Goal: Transaction & Acquisition: Download file/media

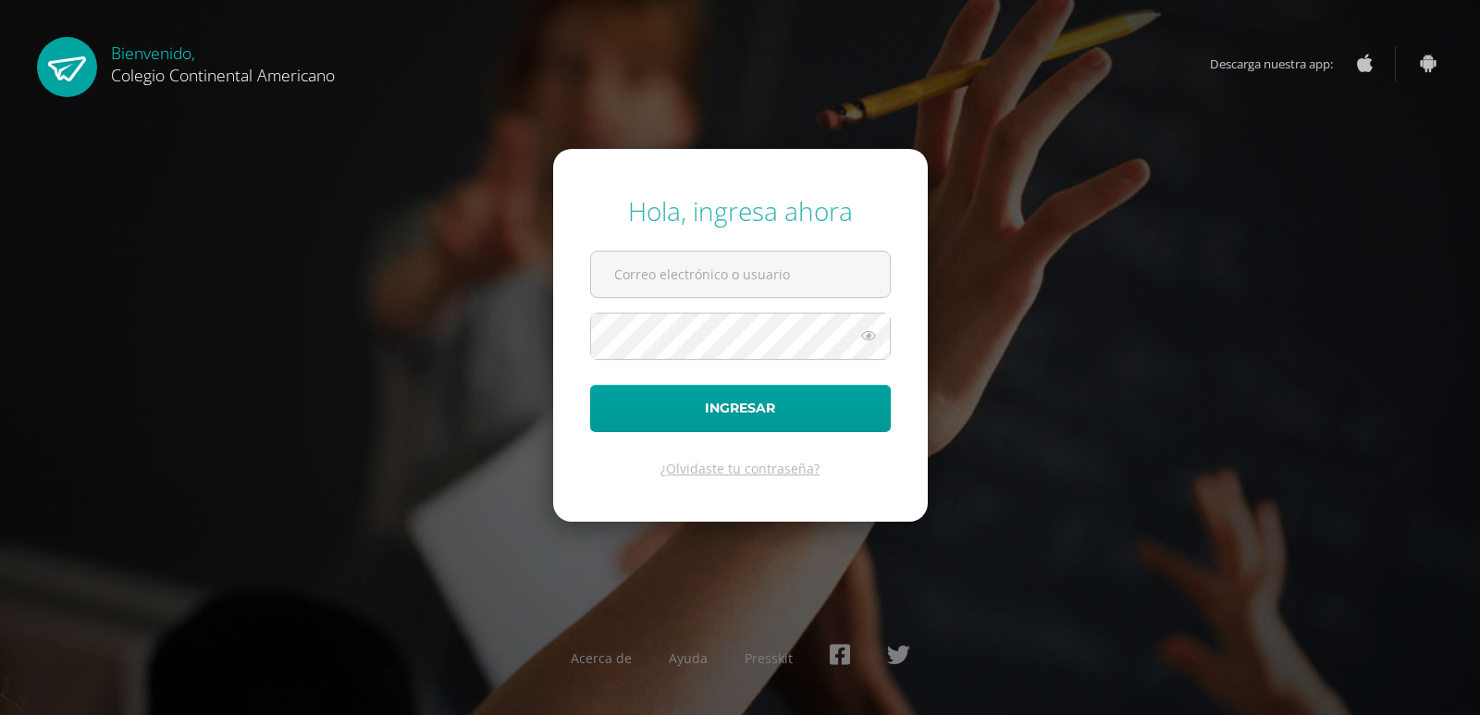
type input "alarcon.am@continentalamericano.edu.gt"
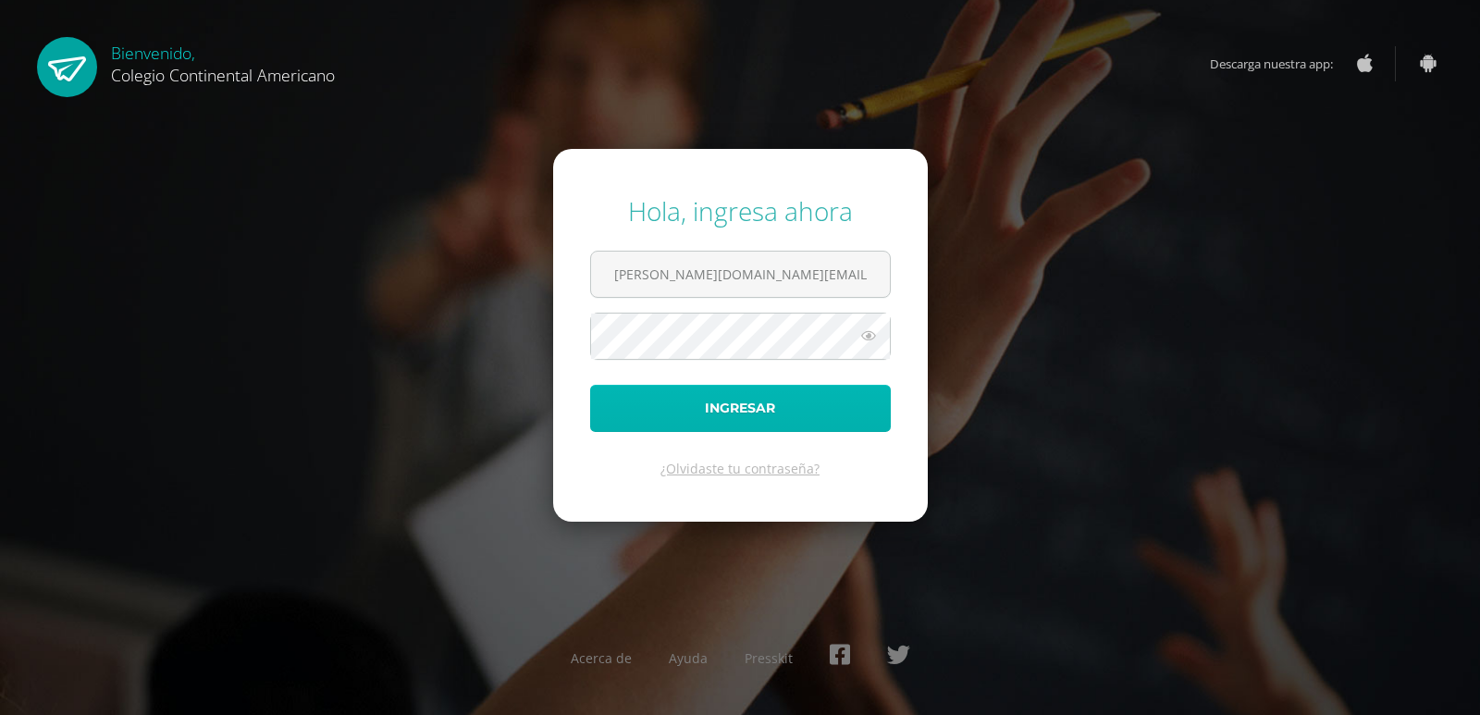
click at [810, 423] on button "Ingresar" at bounding box center [740, 408] width 301 height 47
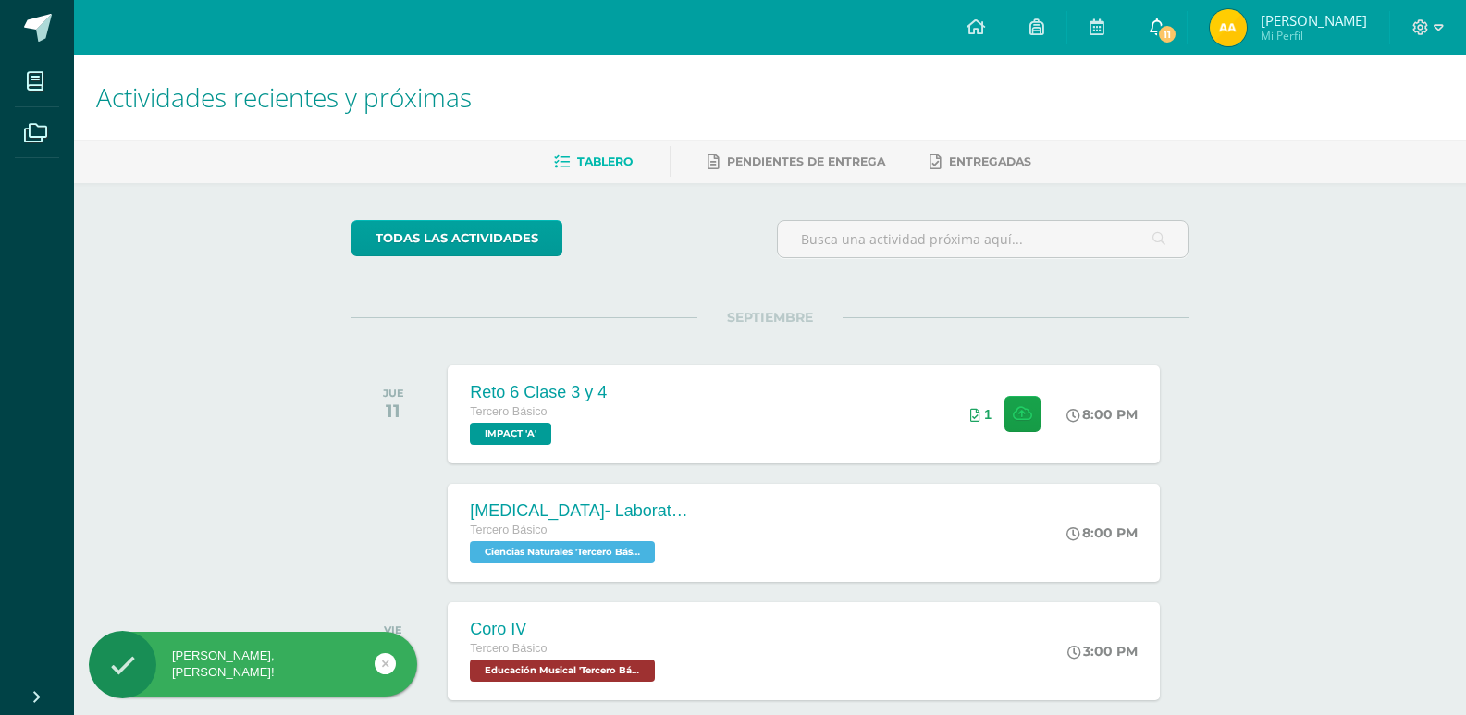
click at [1162, 23] on link "11" at bounding box center [1157, 28] width 59 height 56
click at [1418, 222] on div "Actividades recientes y próximas Tablero Pendientes de entrega Entregadas todas…" at bounding box center [770, 614] width 1392 height 1117
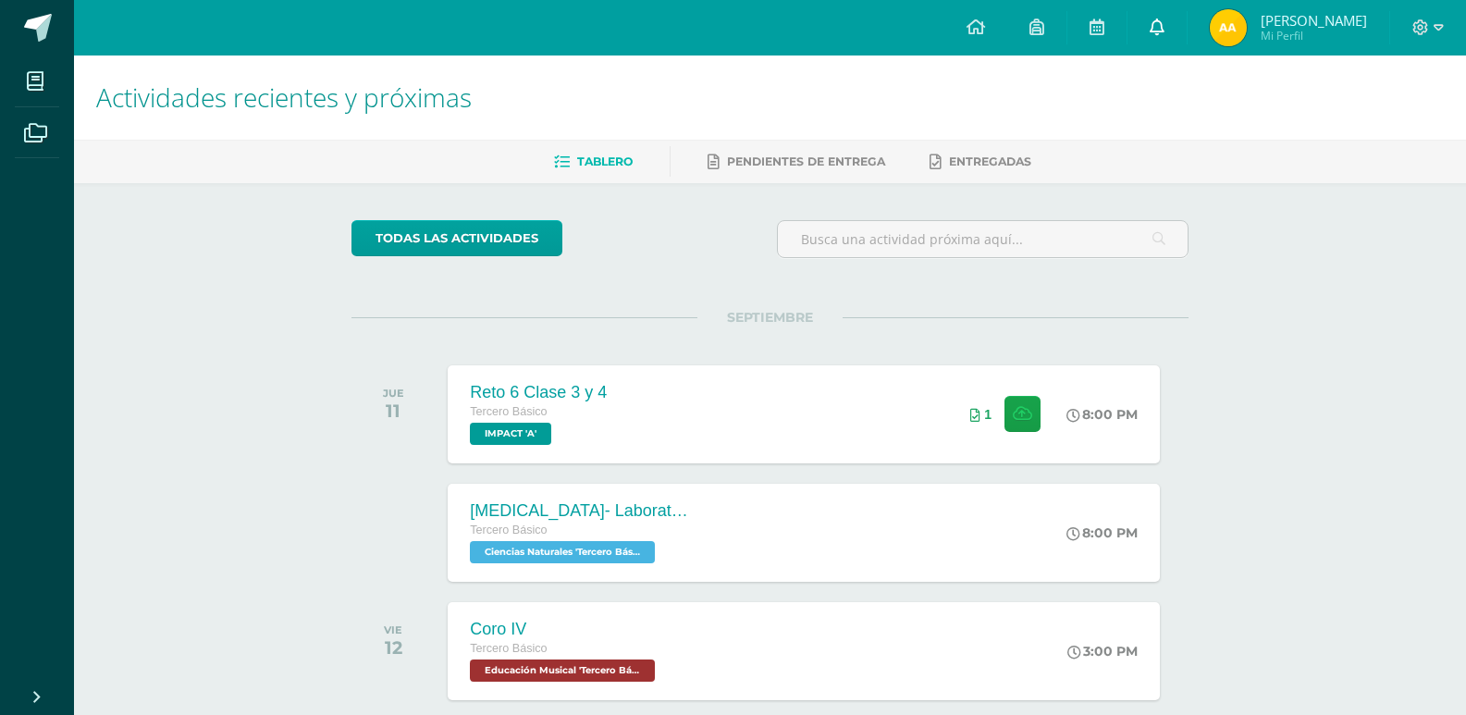
click at [1165, 30] on icon at bounding box center [1157, 27] width 15 height 17
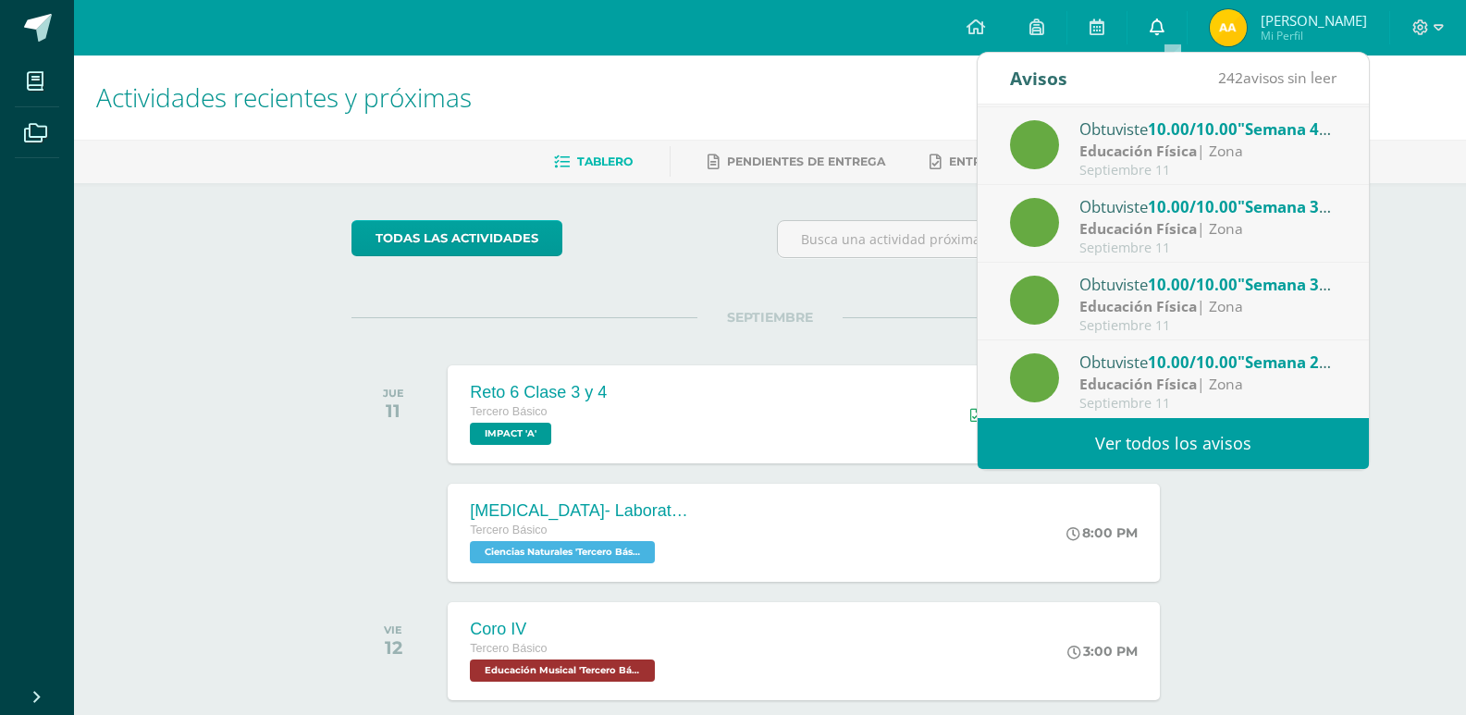
scroll to position [305, 0]
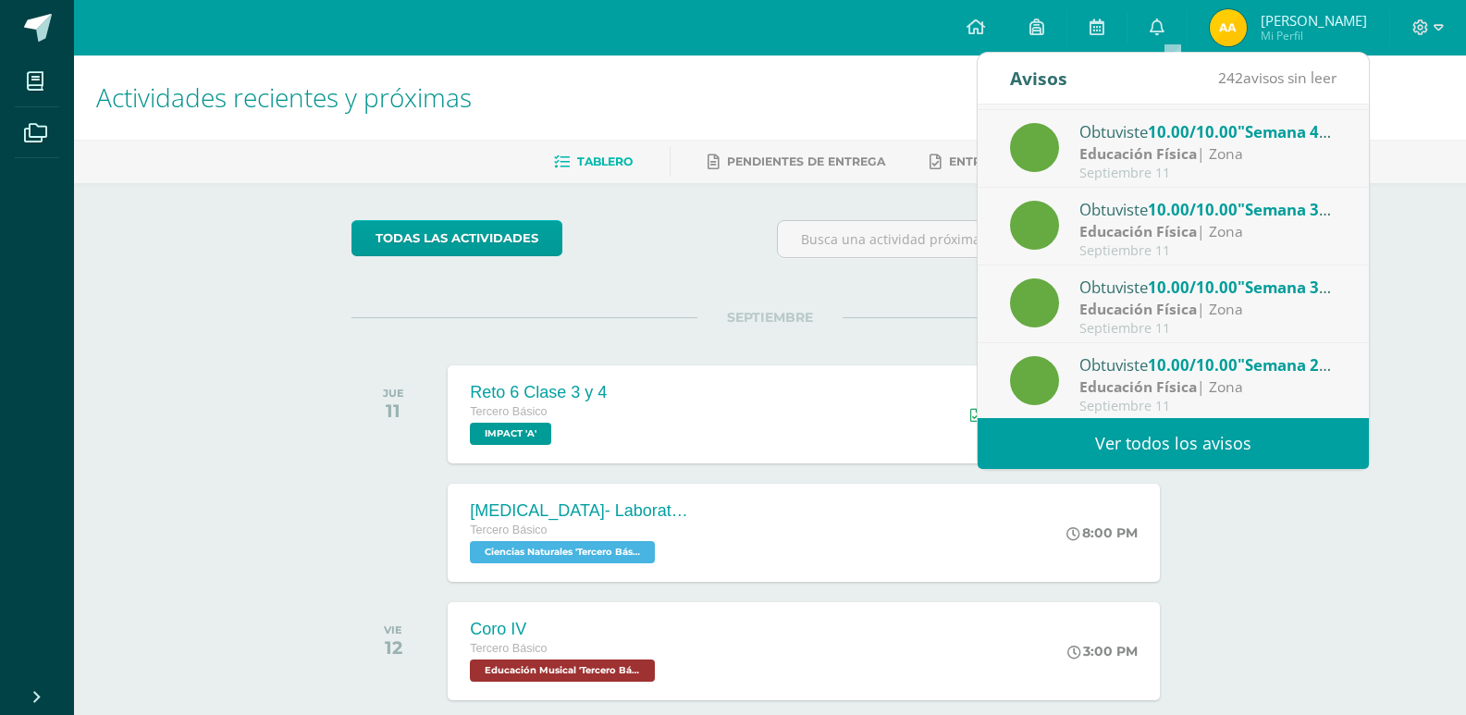
click at [1277, 81] on span "242 avisos sin leer" at bounding box center [1277, 78] width 118 height 20
click at [1248, 430] on link "Ver todos los avisos" at bounding box center [1173, 443] width 391 height 51
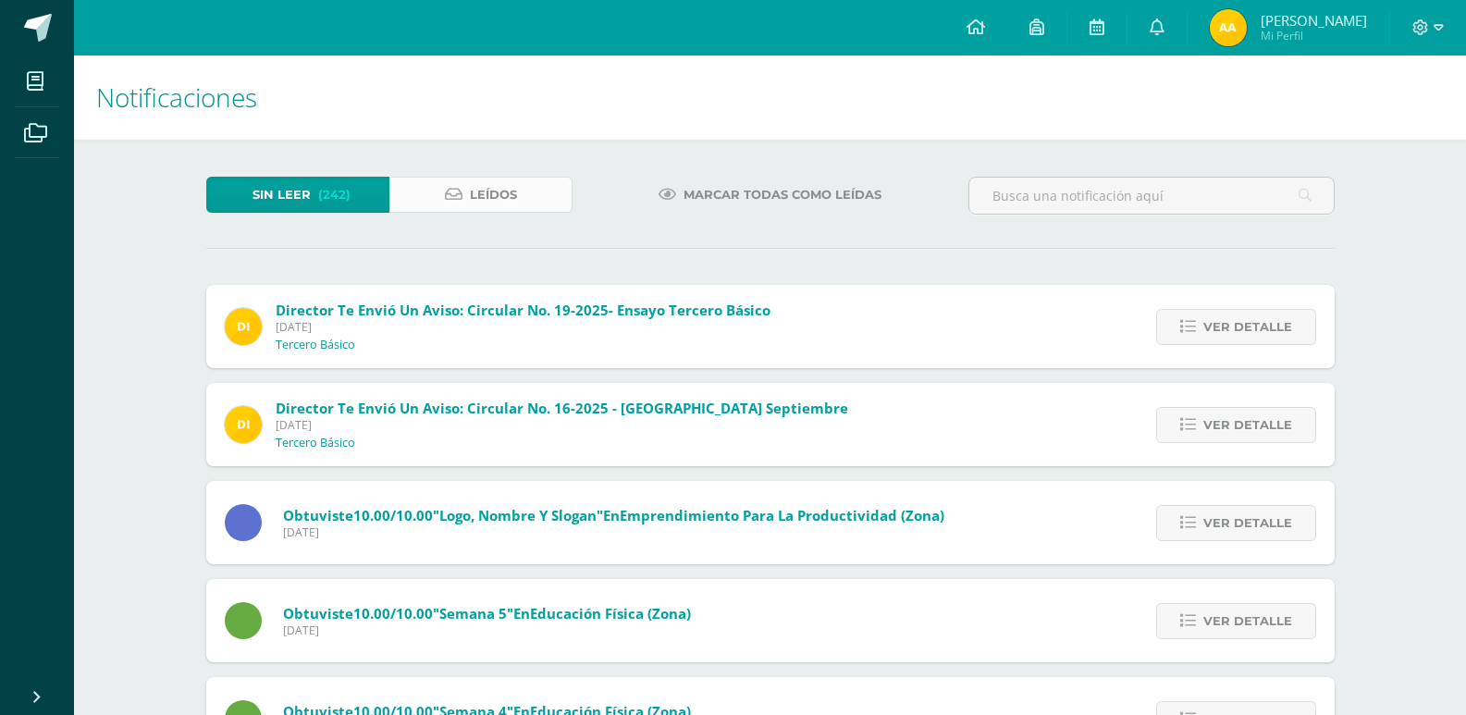
click at [506, 182] on span "Leídos" at bounding box center [493, 195] width 47 height 34
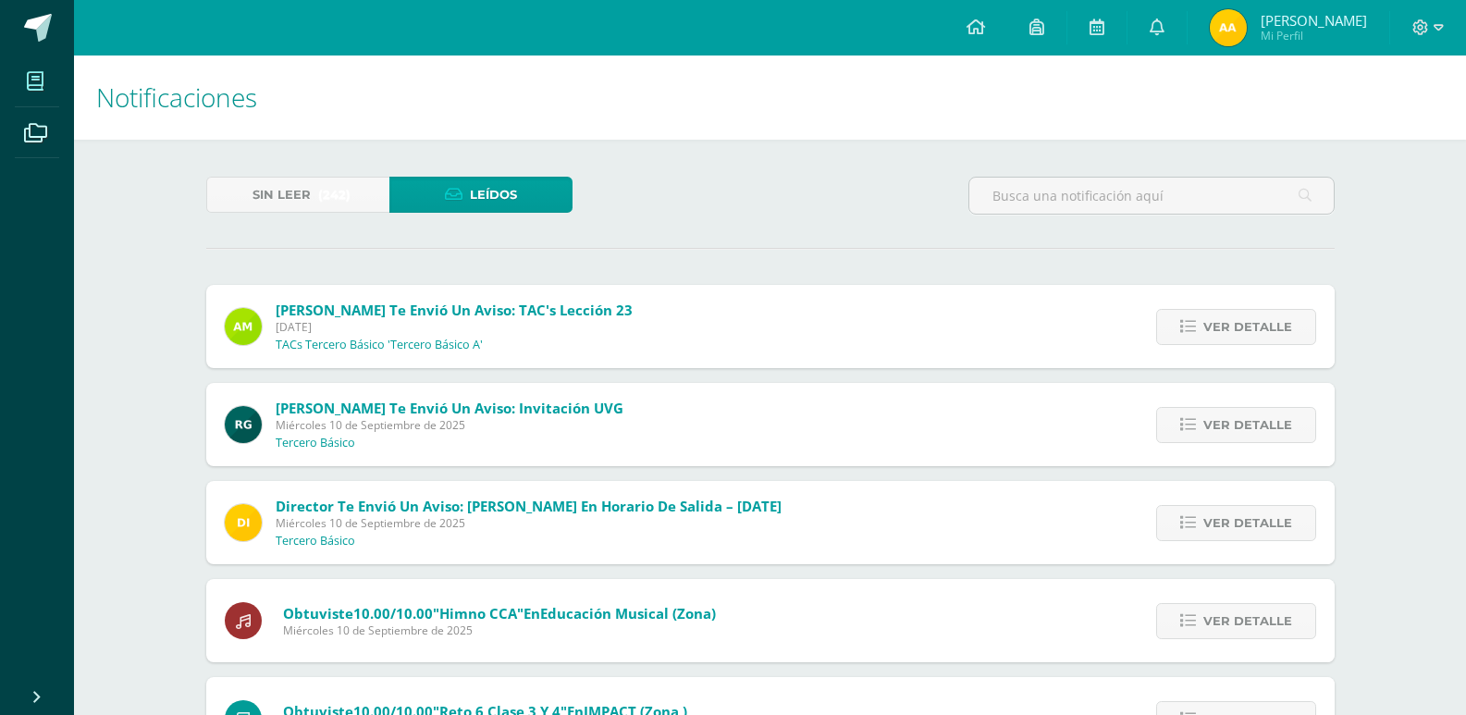
click at [33, 85] on icon at bounding box center [35, 81] width 17 height 19
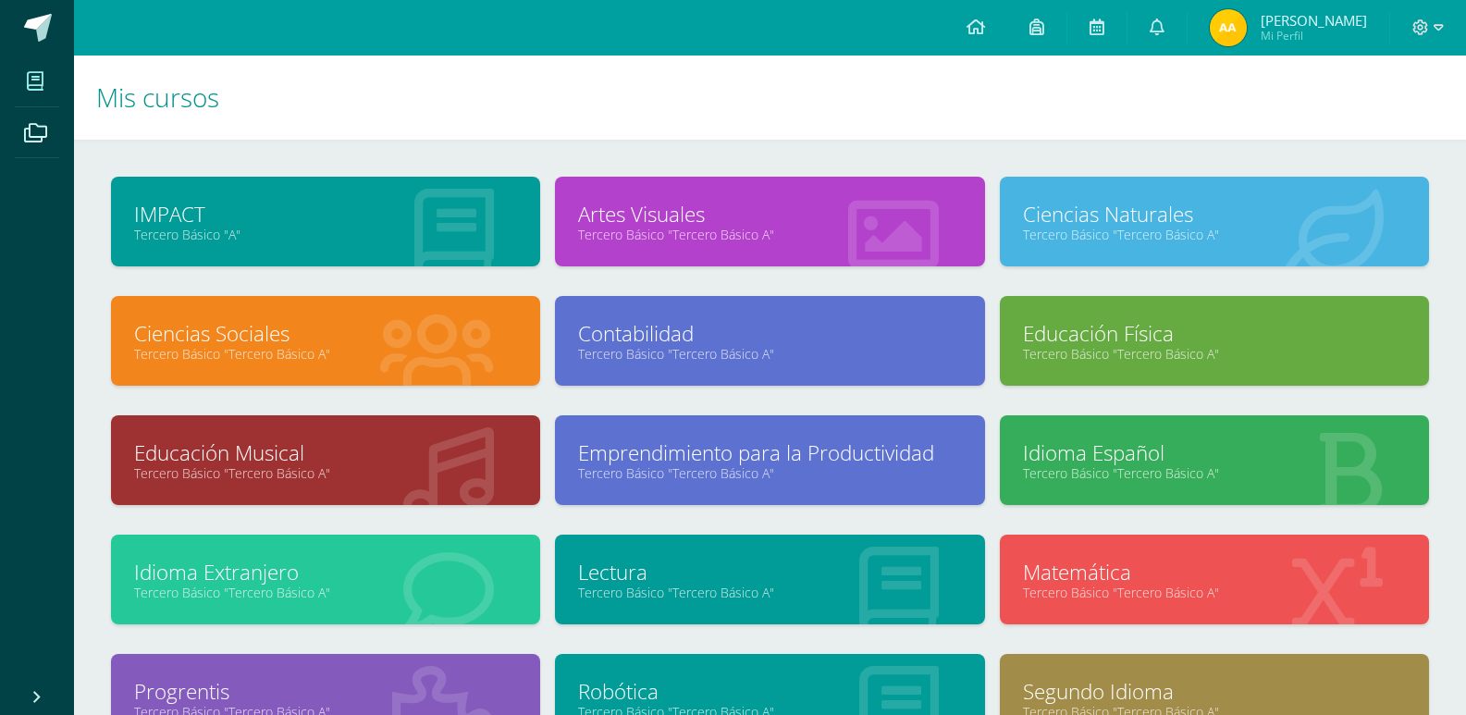
click at [18, 72] on span at bounding box center [36, 81] width 42 height 42
click at [840, 359] on link "Tercero Básico "Tercero Básico A"" at bounding box center [769, 354] width 383 height 18
click at [686, 342] on link "Contabilidad" at bounding box center [769, 333] width 383 height 29
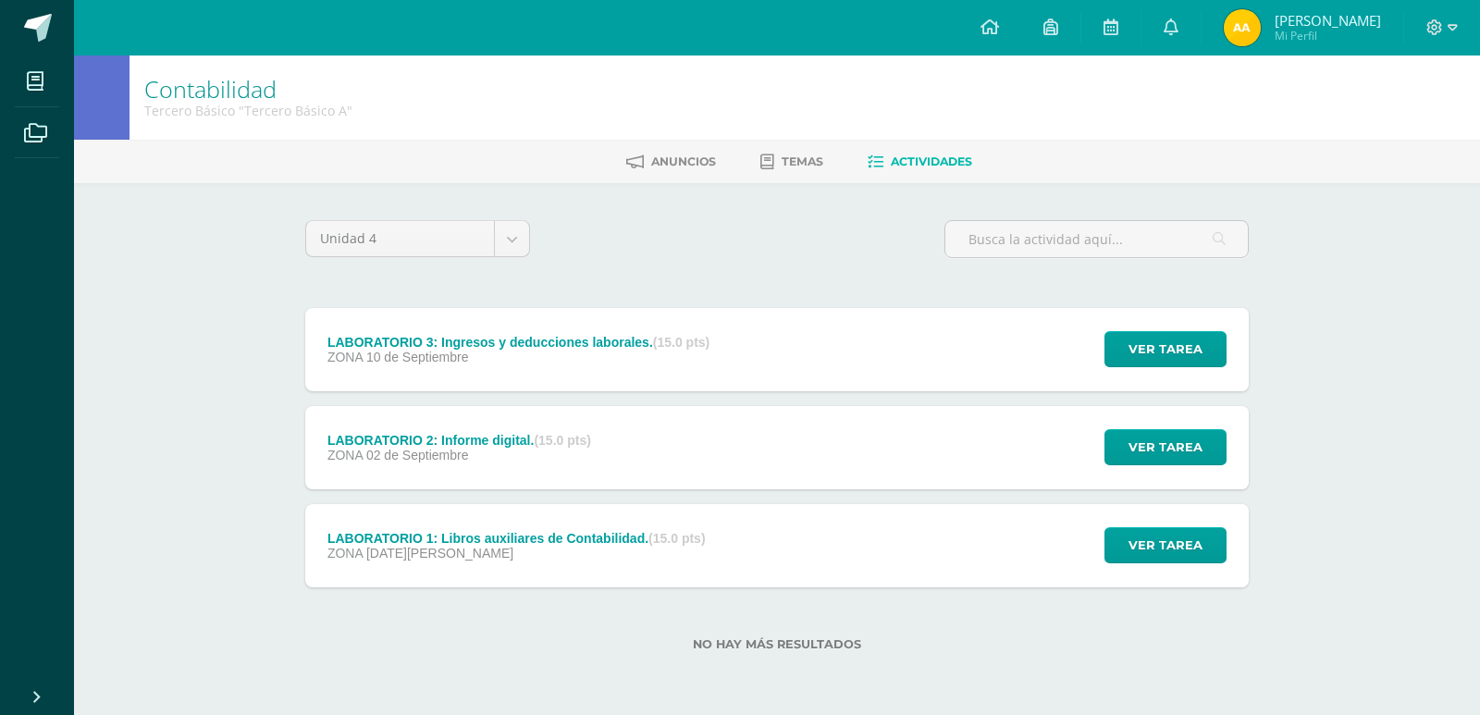
click at [784, 320] on div "LABORATORIO 3: Ingresos y deducciones laborales. (15.0 pts) ZONA [DATE] Ver tar…" at bounding box center [777, 349] width 944 height 83
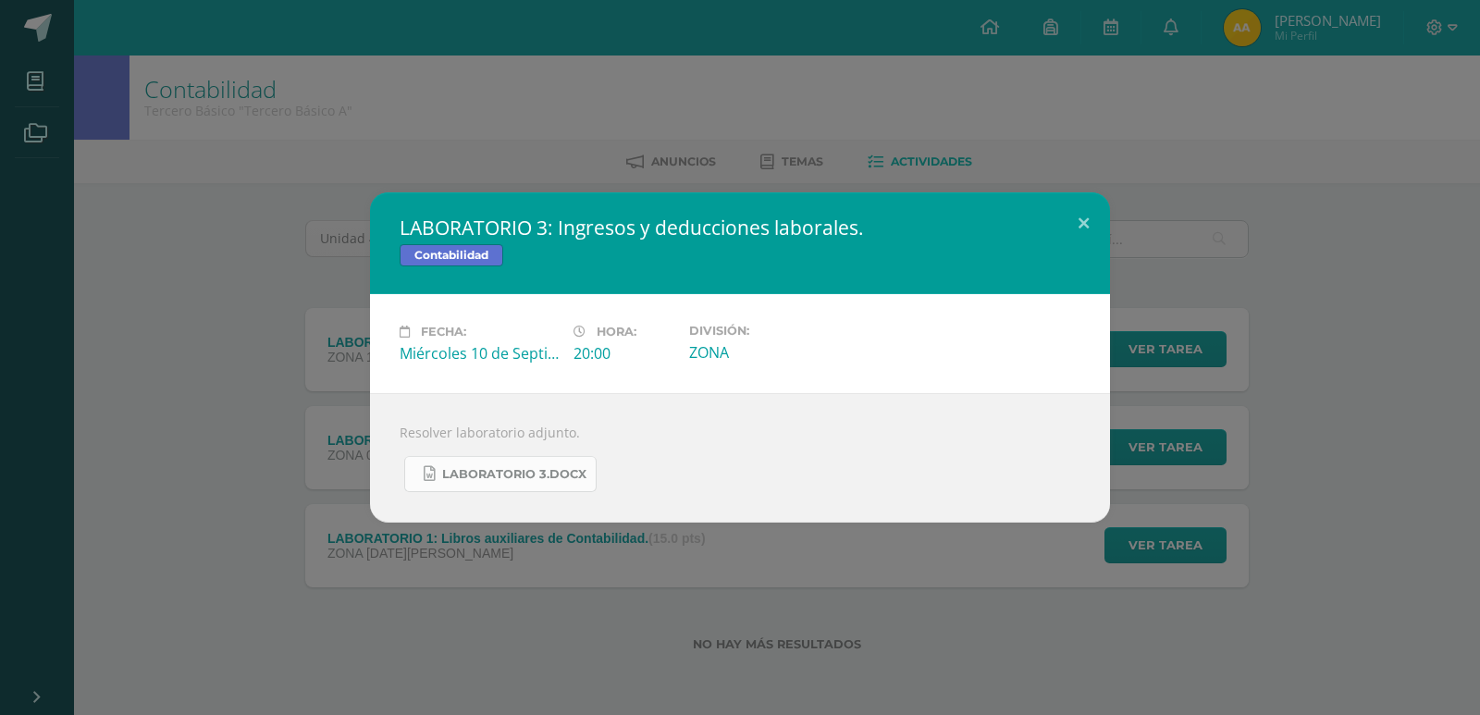
click at [561, 475] on span "LABORATORIO 3.docx" at bounding box center [514, 474] width 144 height 15
